Goal: Transaction & Acquisition: Purchase product/service

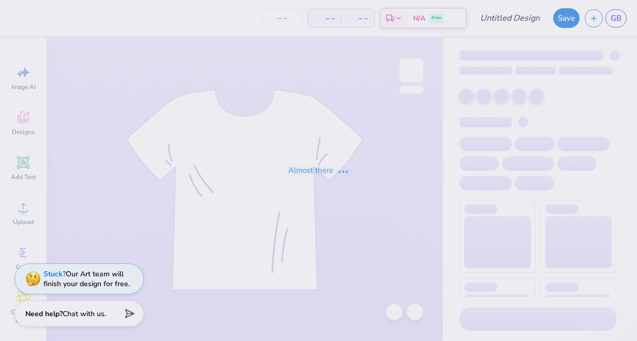
type input "unfinished hoodie"
type input "12"
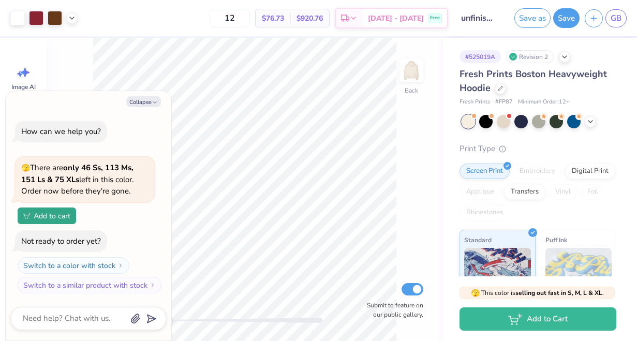
click at [152, 95] on div "Collapse How can we help you? 🫣 There are only 46 Ss, 113 Ms, 151 Ls & 75 XLs l…" at bounding box center [89, 216] width 166 height 250
click at [150, 106] on button "Collapse" at bounding box center [143, 101] width 35 height 11
type textarea "x"
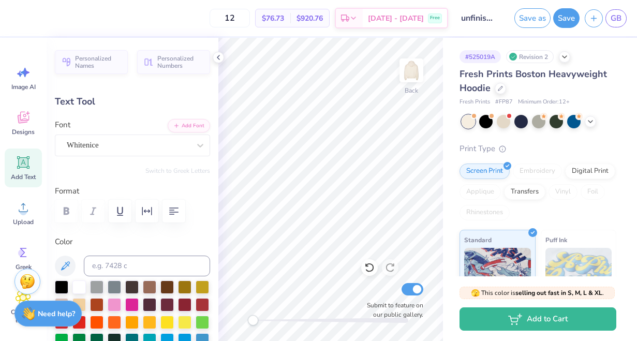
type input "9.03"
type input "0.32"
type input "9.73"
type textarea "[GEOGRAPHIC_DATA][US_STATE]"
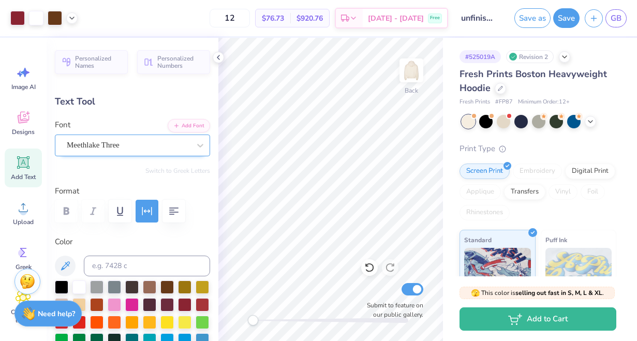
type input "0.14"
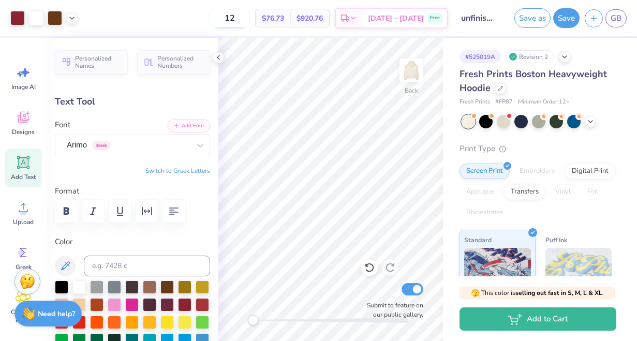
click at [250, 25] on input "12" at bounding box center [230, 18] width 40 height 19
type input "1"
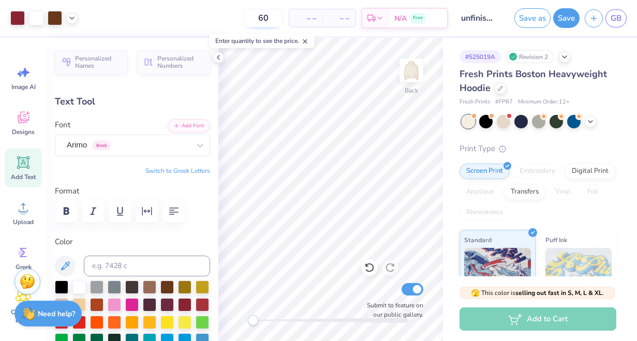
type input "60"
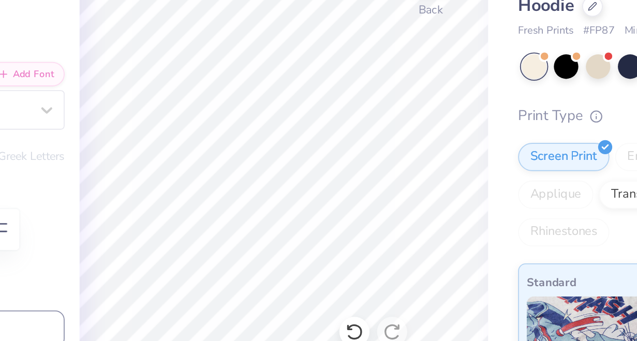
type input "12.23"
type input "1.72"
type input "8.02"
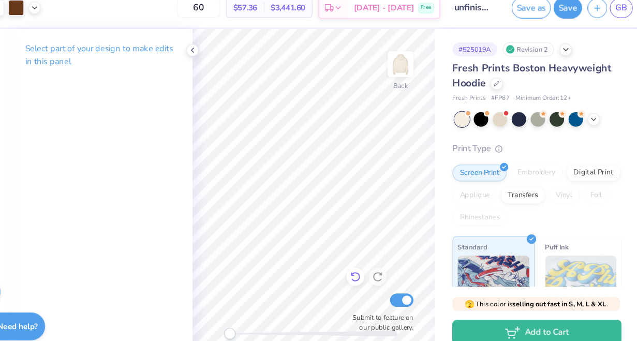
click at [371, 267] on icon at bounding box center [369, 267] width 10 height 10
click at [372, 268] on icon at bounding box center [369, 267] width 10 height 10
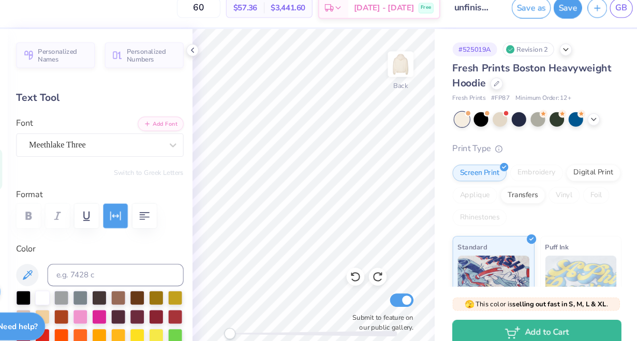
type textarea "[GEOGRAPHIC_DATA][US_STATE]"
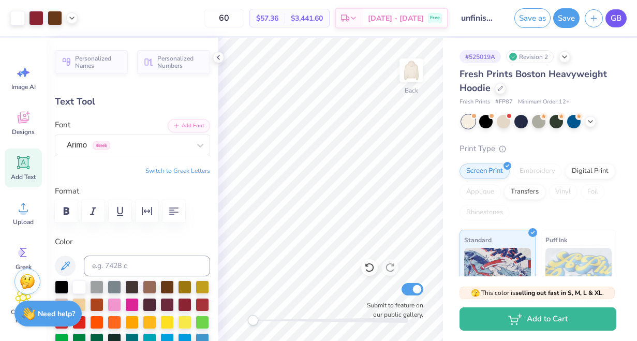
click at [616, 18] on span "GB" at bounding box center [616, 18] width 11 height 12
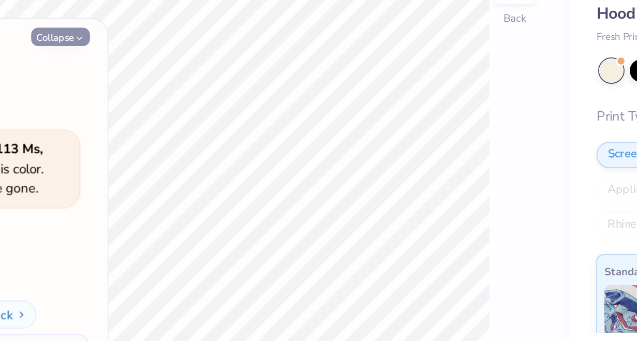
click at [146, 100] on button "Collapse" at bounding box center [143, 101] width 35 height 11
type textarea "x"
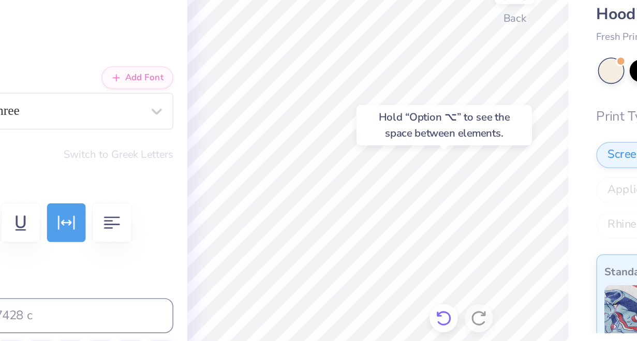
click at [370, 265] on icon at bounding box center [369, 267] width 9 height 9
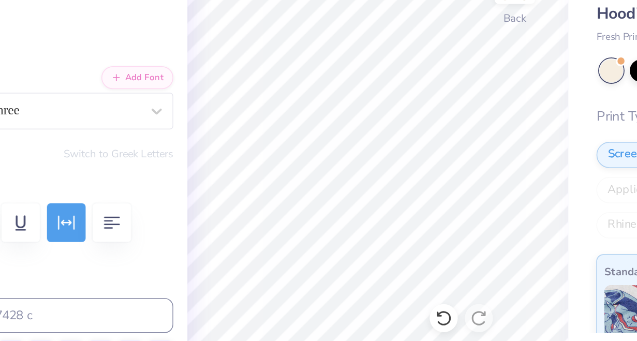
scroll to position [0, 1]
type textarea "[GEOGRAPHIC_DATA][US_STATE]"
type input "0.14"
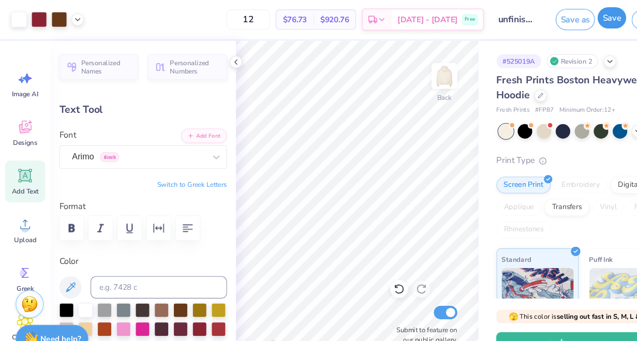
click at [568, 15] on button "Save" at bounding box center [566, 17] width 26 height 20
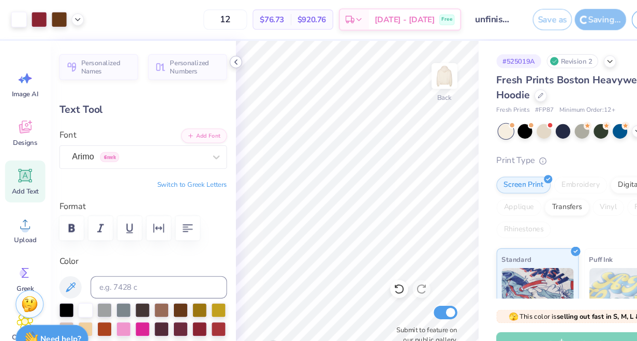
click at [220, 54] on icon at bounding box center [218, 57] width 8 height 8
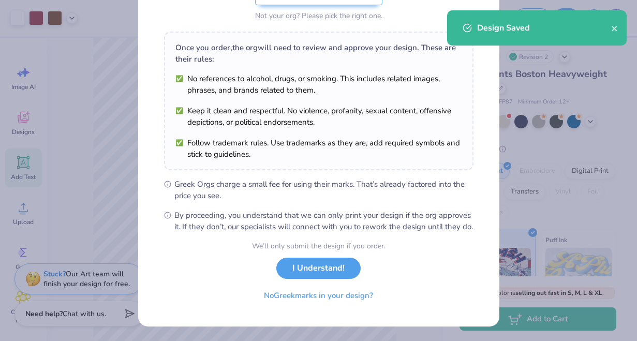
scroll to position [143, 0]
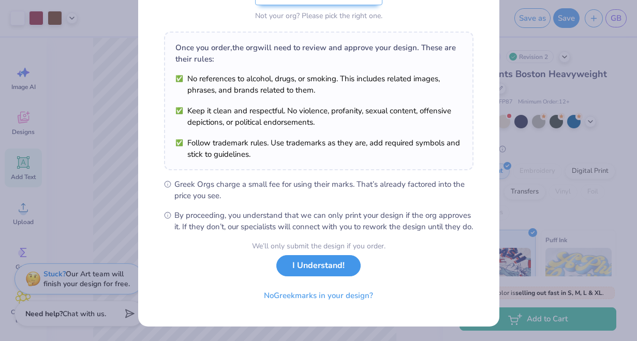
click at [343, 266] on button "I Understand!" at bounding box center [318, 265] width 84 height 21
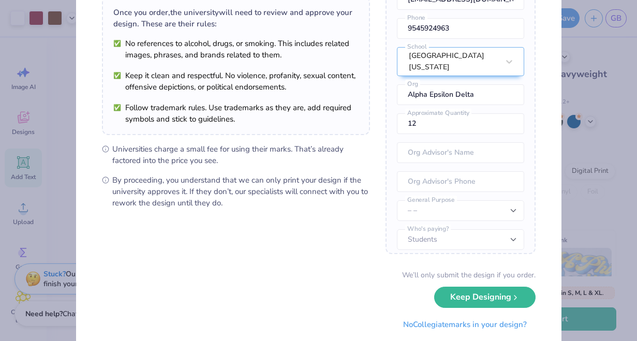
scroll to position [109, 0]
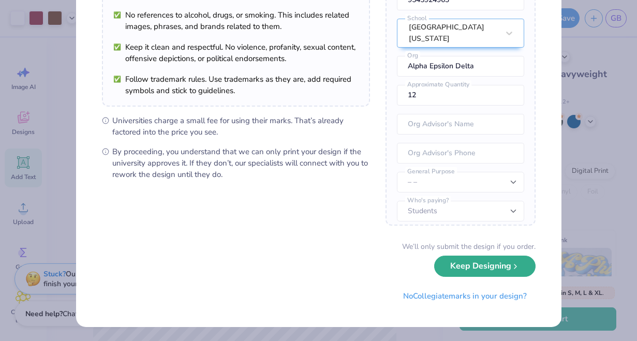
click at [460, 275] on button "Keep Designing" at bounding box center [484, 266] width 101 height 21
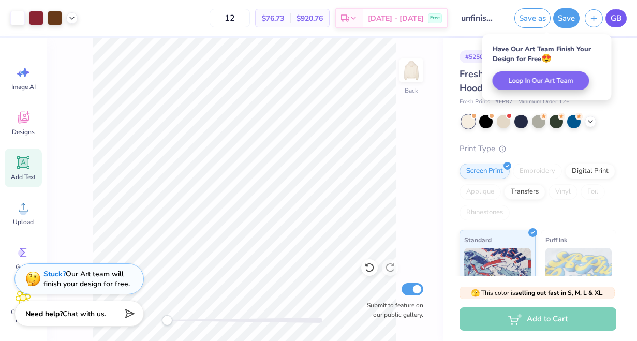
click at [617, 26] on link "GB" at bounding box center [616, 18] width 21 height 18
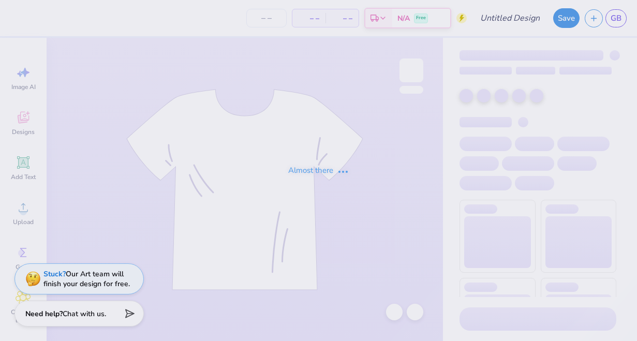
type input "F25 Gator Shirt"
type input "40"
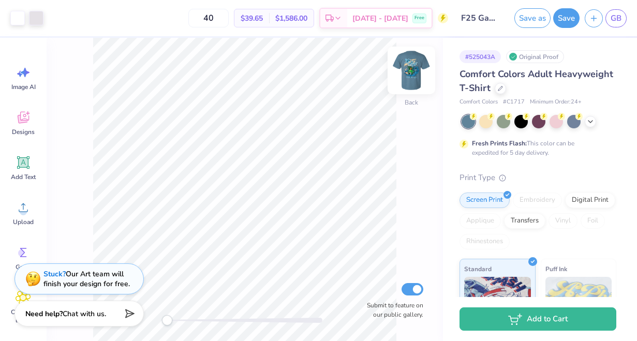
click at [406, 76] on img at bounding box center [411, 70] width 41 height 41
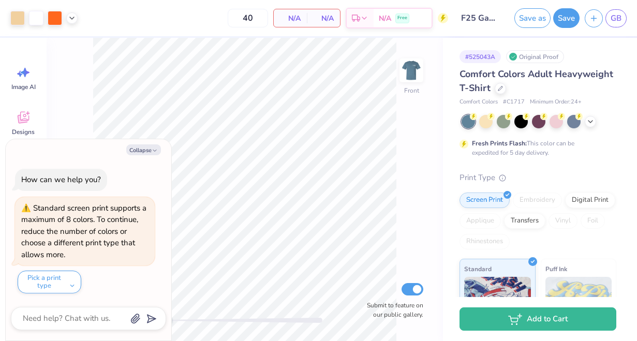
click at [406, 76] on img at bounding box center [411, 70] width 21 height 21
click at [139, 151] on button "Collapse" at bounding box center [143, 149] width 35 height 11
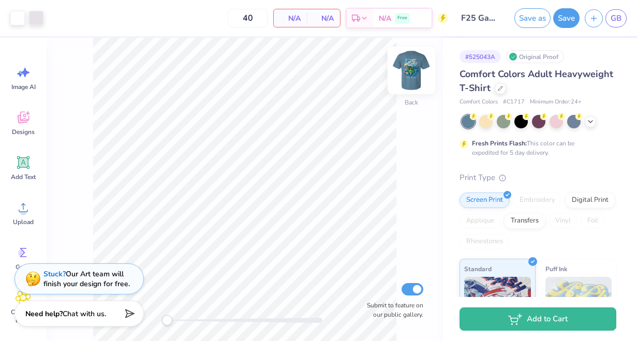
click at [410, 78] on img at bounding box center [411, 70] width 41 height 41
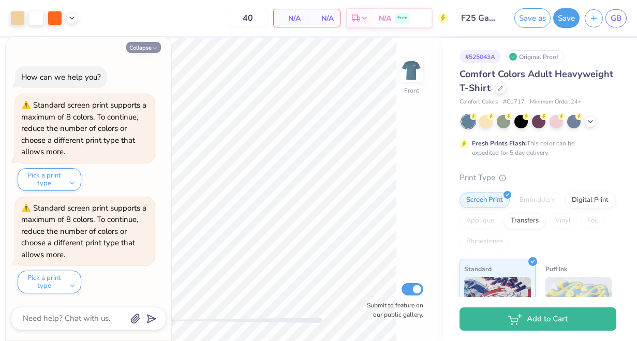
click at [147, 42] on button "Collapse" at bounding box center [143, 47] width 35 height 11
type textarea "x"
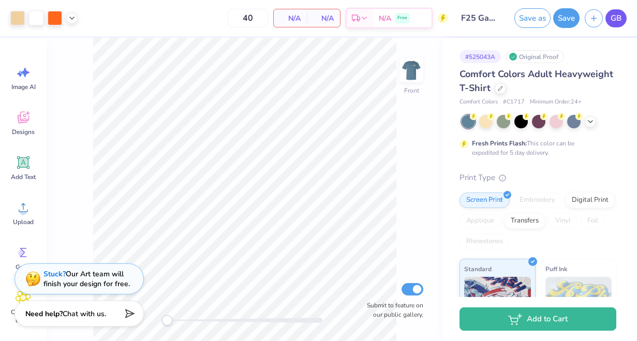
click at [615, 22] on span "GB" at bounding box center [616, 18] width 11 height 12
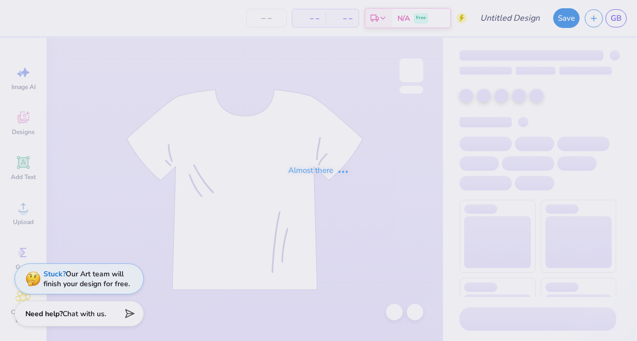
type input "tank top"
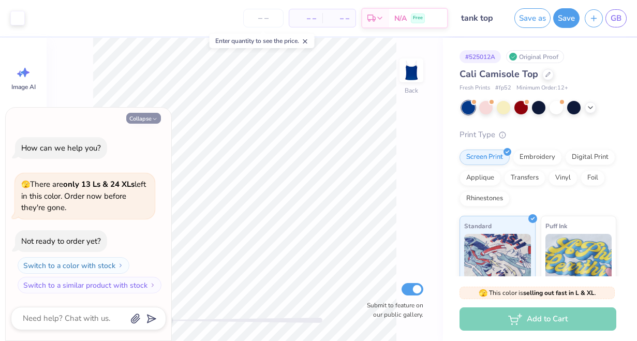
click at [150, 117] on button "Collapse" at bounding box center [143, 118] width 35 height 11
type textarea "x"
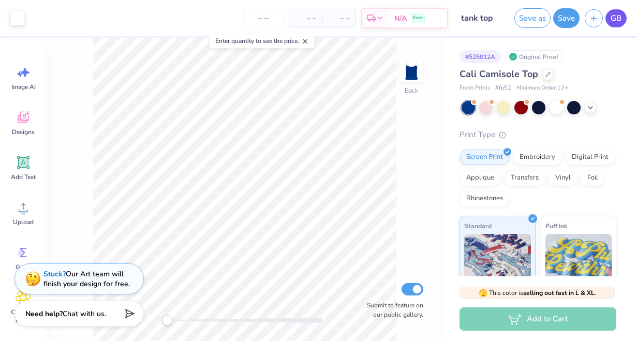
click at [622, 21] on link "GB" at bounding box center [616, 18] width 21 height 18
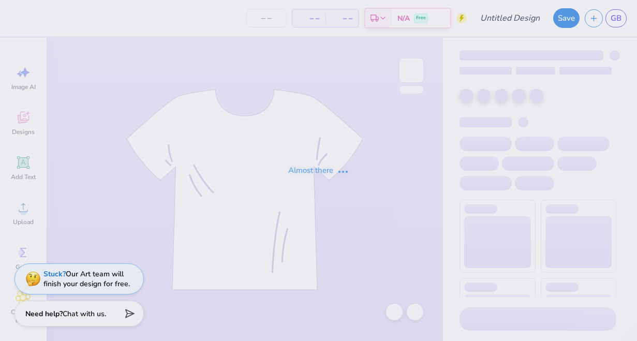
type input "AED Shirt 1"
type input "24"
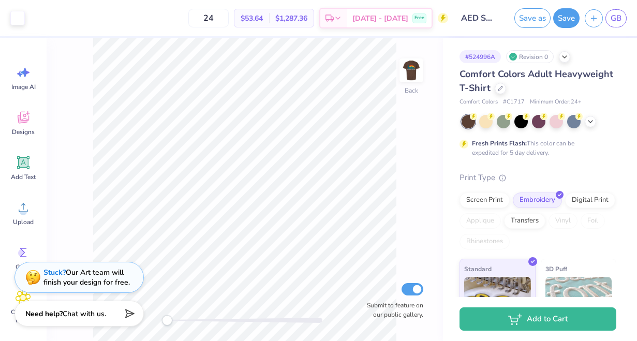
click at [75, 271] on div "Stuck? Our Art team will finish your design for free." at bounding box center [86, 278] width 86 height 20
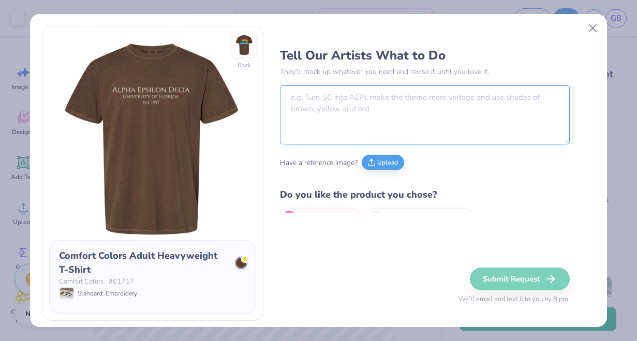
click at [321, 114] on textarea at bounding box center [425, 114] width 290 height 59
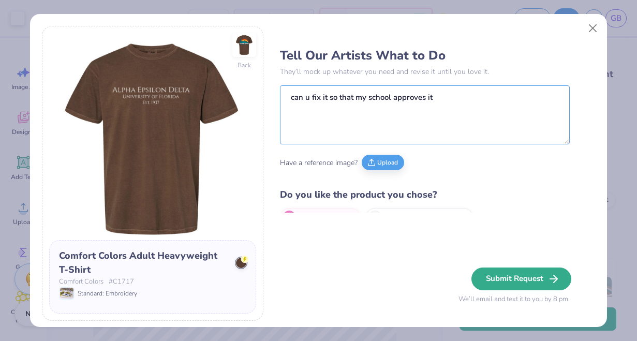
type textarea "can u fix it so that my school approves it"
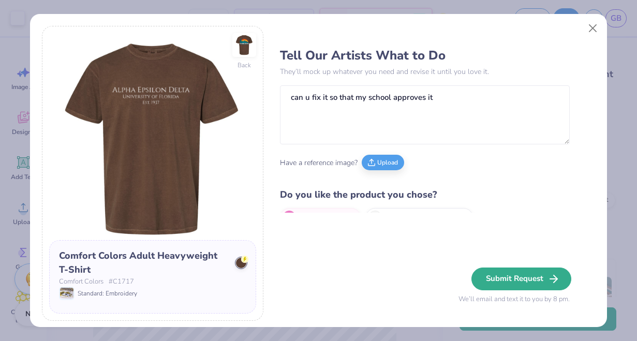
click at [510, 274] on button "Submit Request" at bounding box center [522, 279] width 100 height 23
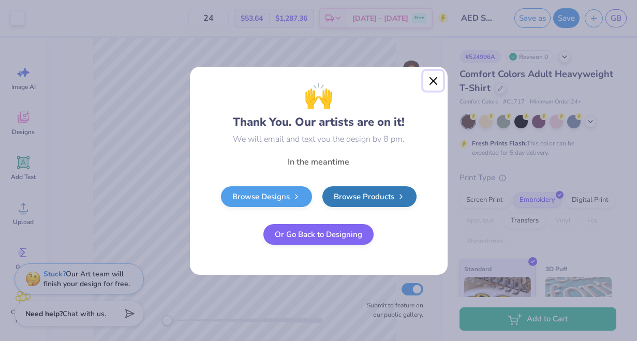
click at [438, 78] on button "Close" at bounding box center [433, 81] width 20 height 20
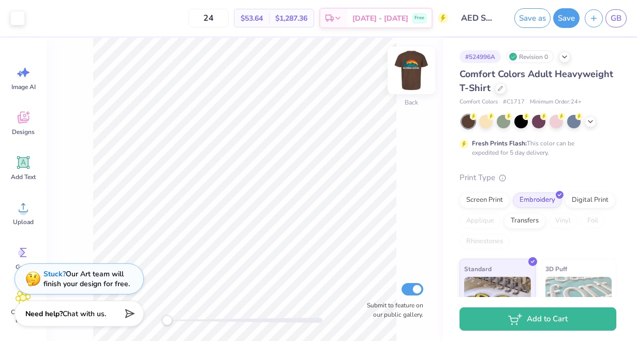
click at [408, 79] on img at bounding box center [411, 70] width 41 height 41
click at [408, 79] on img at bounding box center [411, 70] width 21 height 21
click at [408, 80] on img at bounding box center [411, 70] width 41 height 41
click at [408, 79] on img at bounding box center [411, 70] width 41 height 41
click at [229, 19] on input "24" at bounding box center [208, 18] width 40 height 19
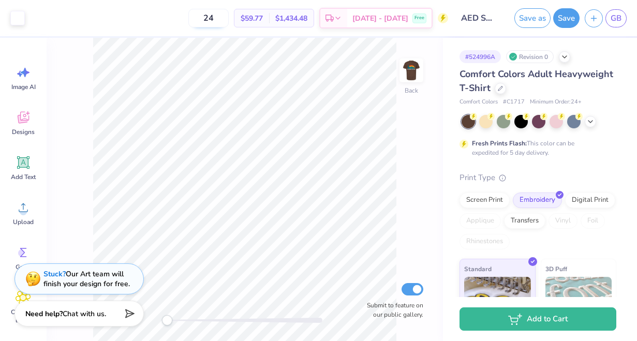
type input "2"
click at [497, 199] on div "Screen Print" at bounding box center [485, 199] width 50 height 16
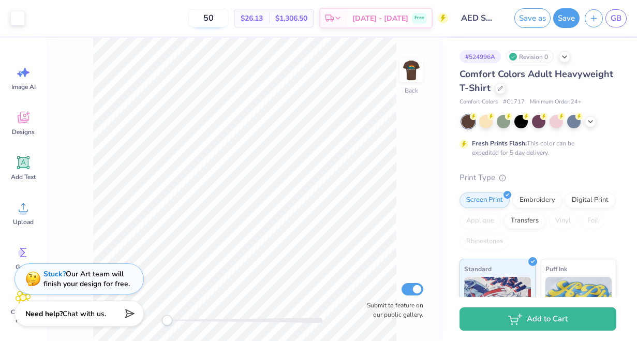
click at [229, 18] on input "50" at bounding box center [208, 18] width 40 height 19
type input "5"
type input "100"
click at [540, 197] on div "Embroidery" at bounding box center [537, 199] width 49 height 16
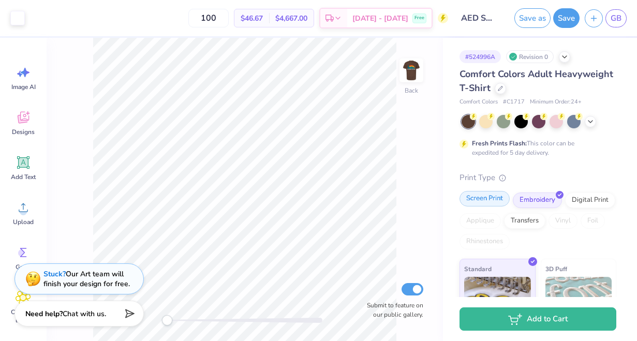
click at [492, 194] on div "Screen Print" at bounding box center [485, 199] width 50 height 16
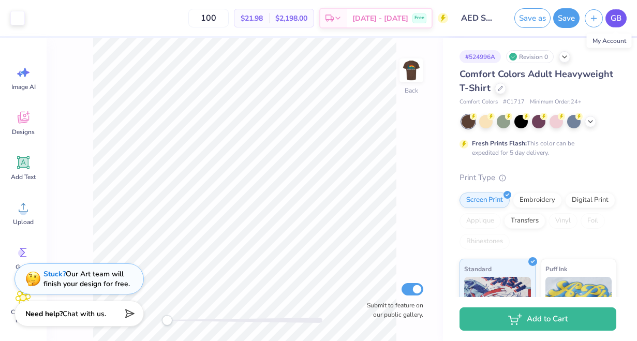
click at [612, 20] on span "GB" at bounding box center [616, 18] width 11 height 12
